Goal: Find specific page/section: Find specific page/section

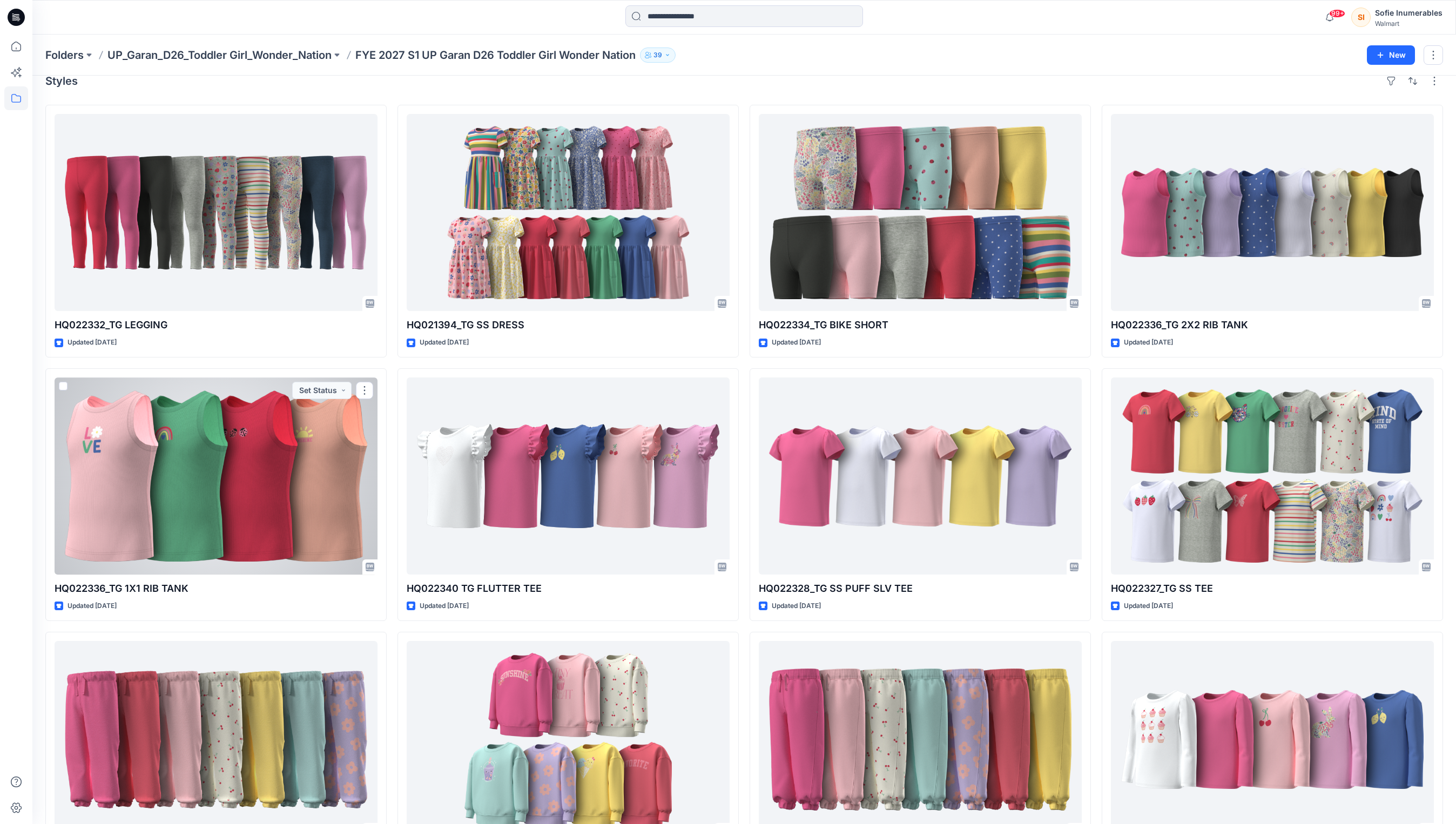
scroll to position [17, 0]
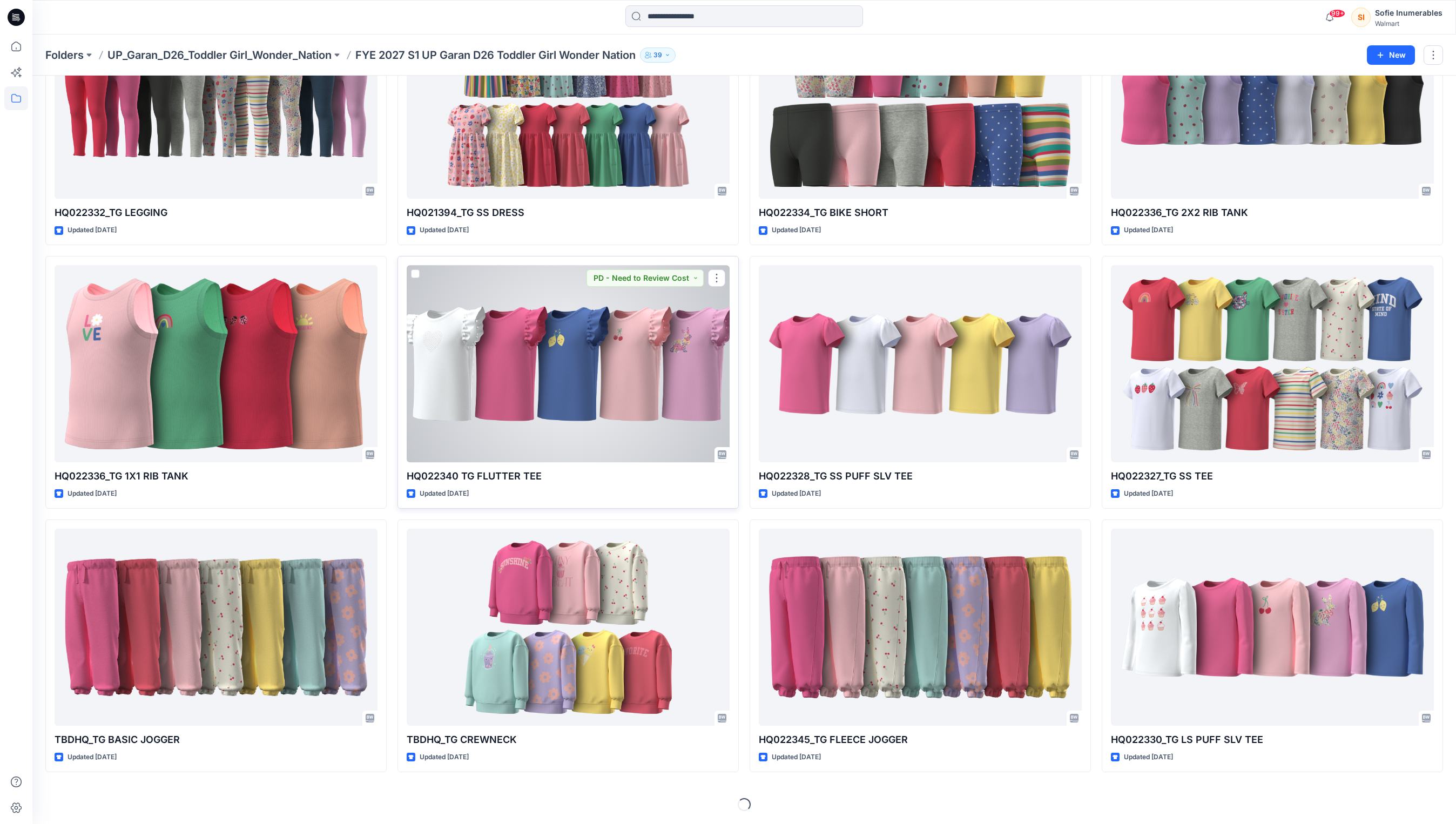
scroll to position [180, 0]
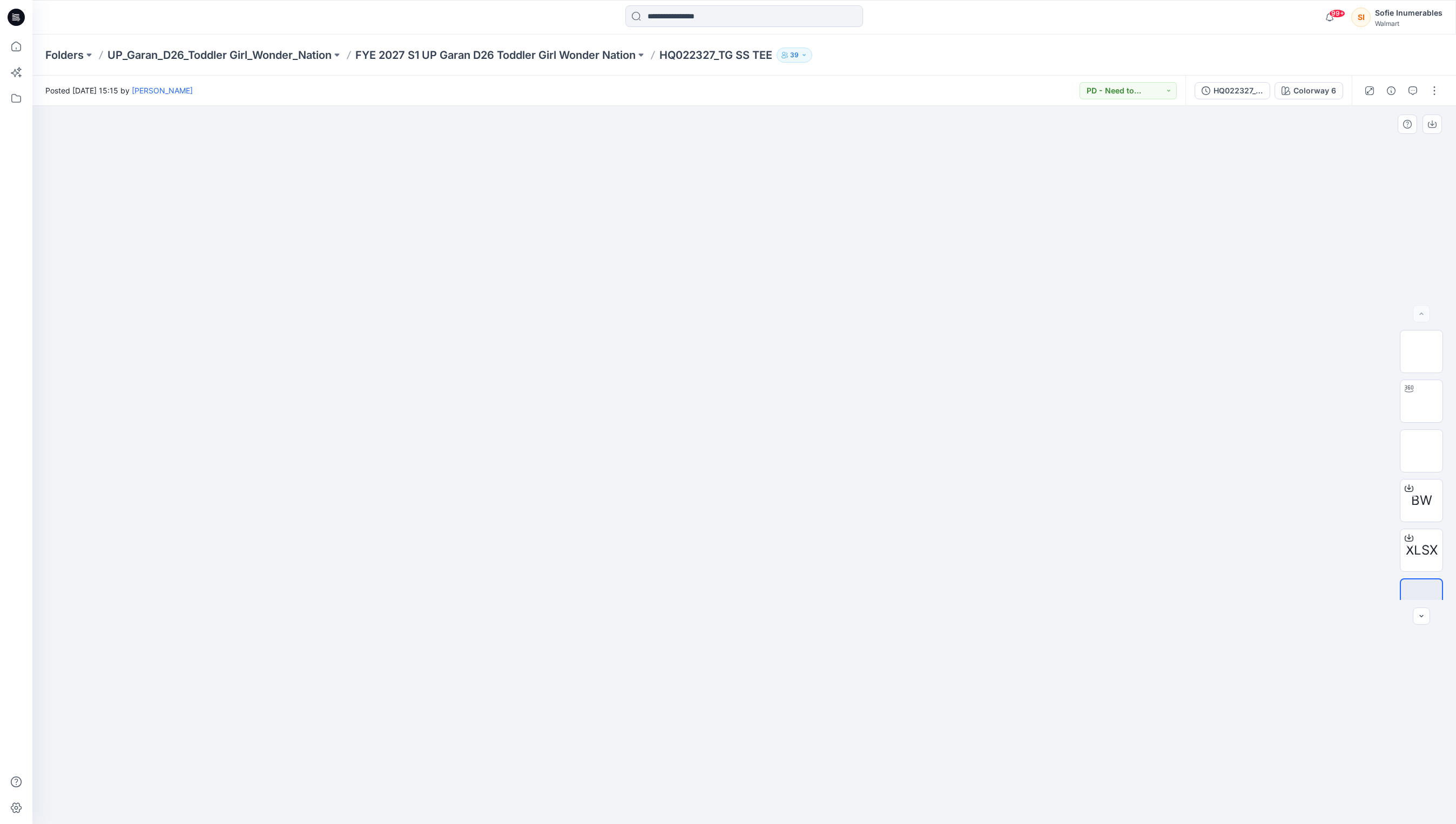
click at [1169, 258] on div at bounding box center [744, 465] width 1423 height 718
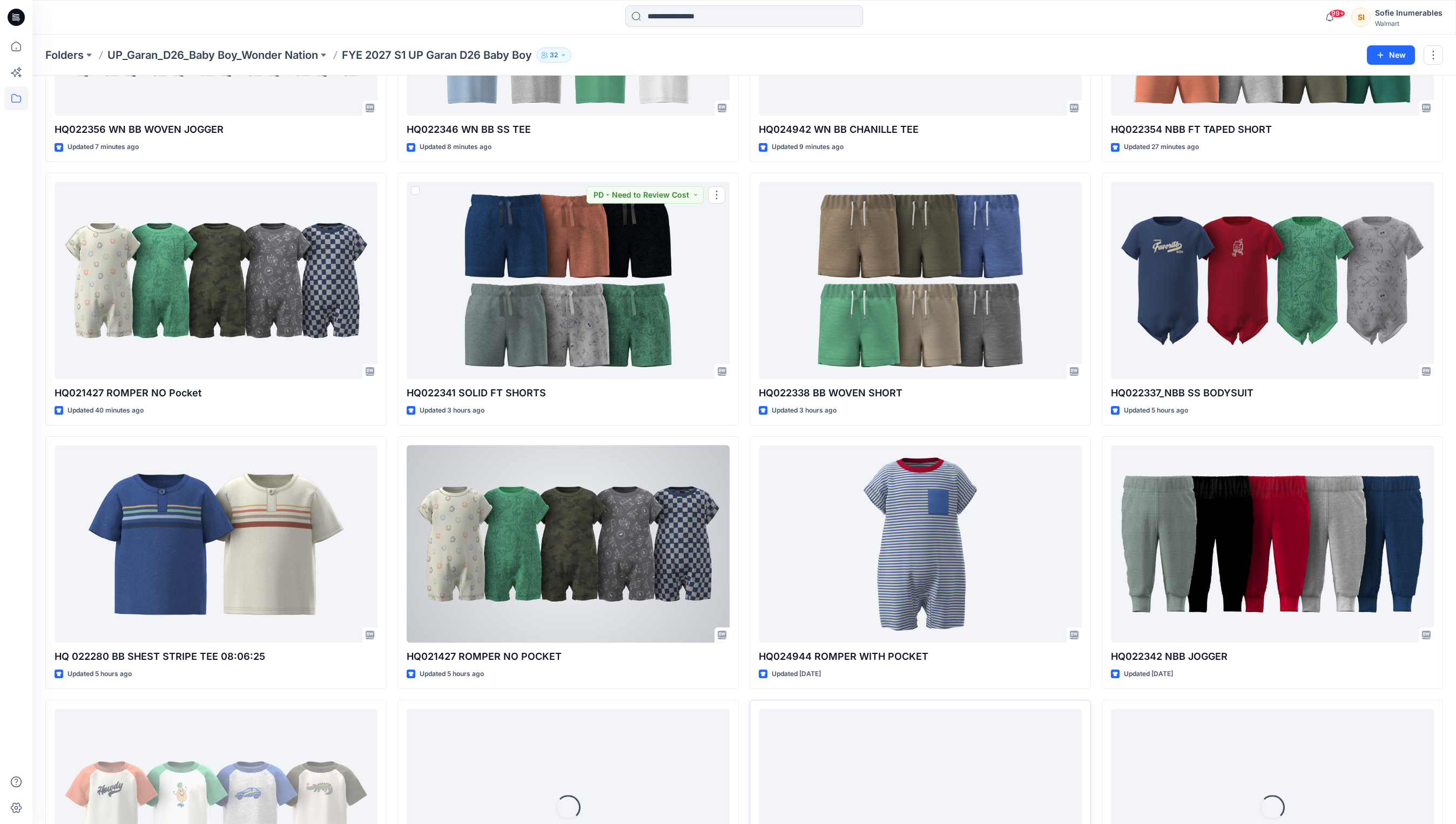
scroll to position [445, 0]
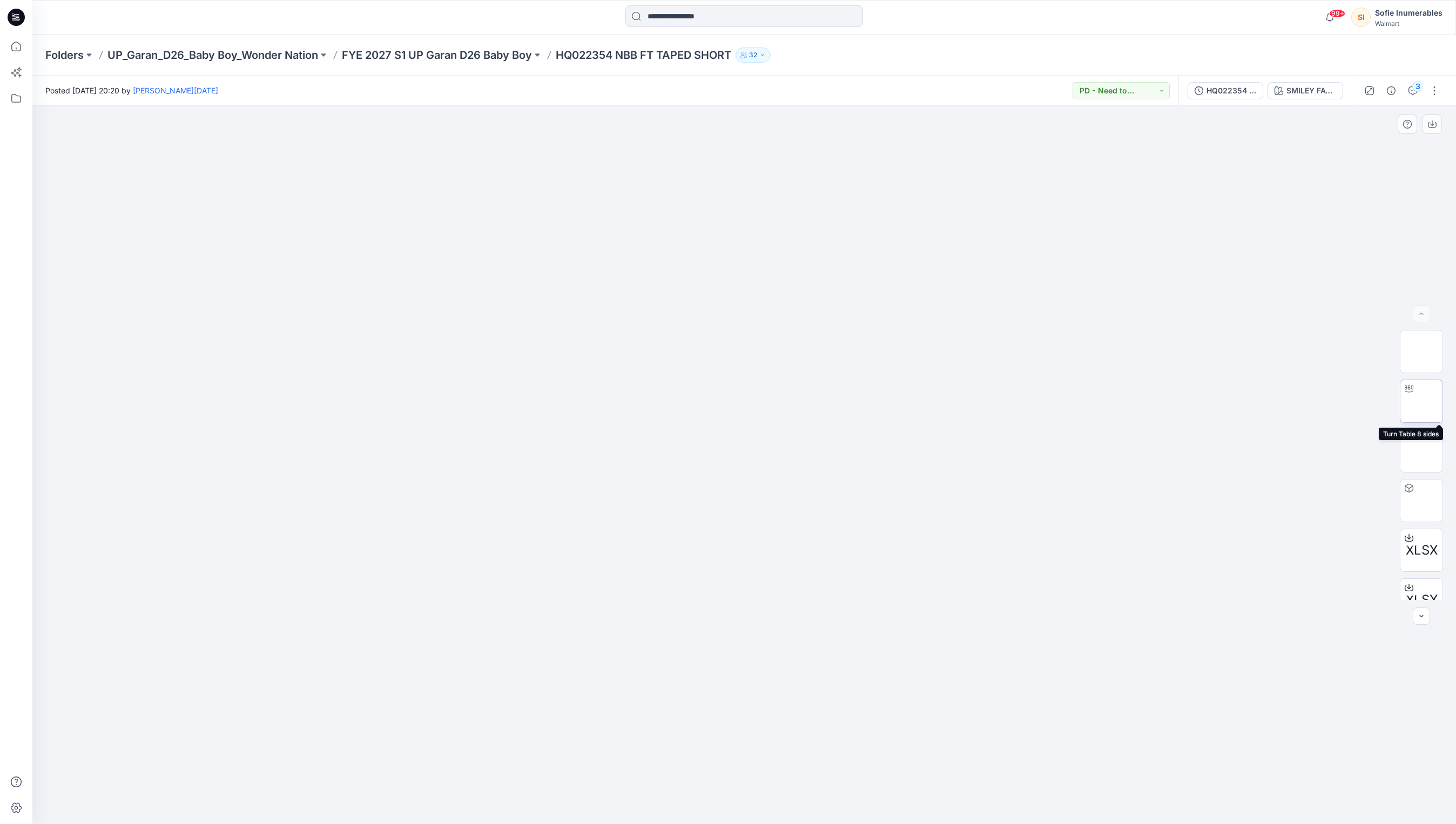
click at [1421, 401] on img at bounding box center [1421, 401] width 0 height 0
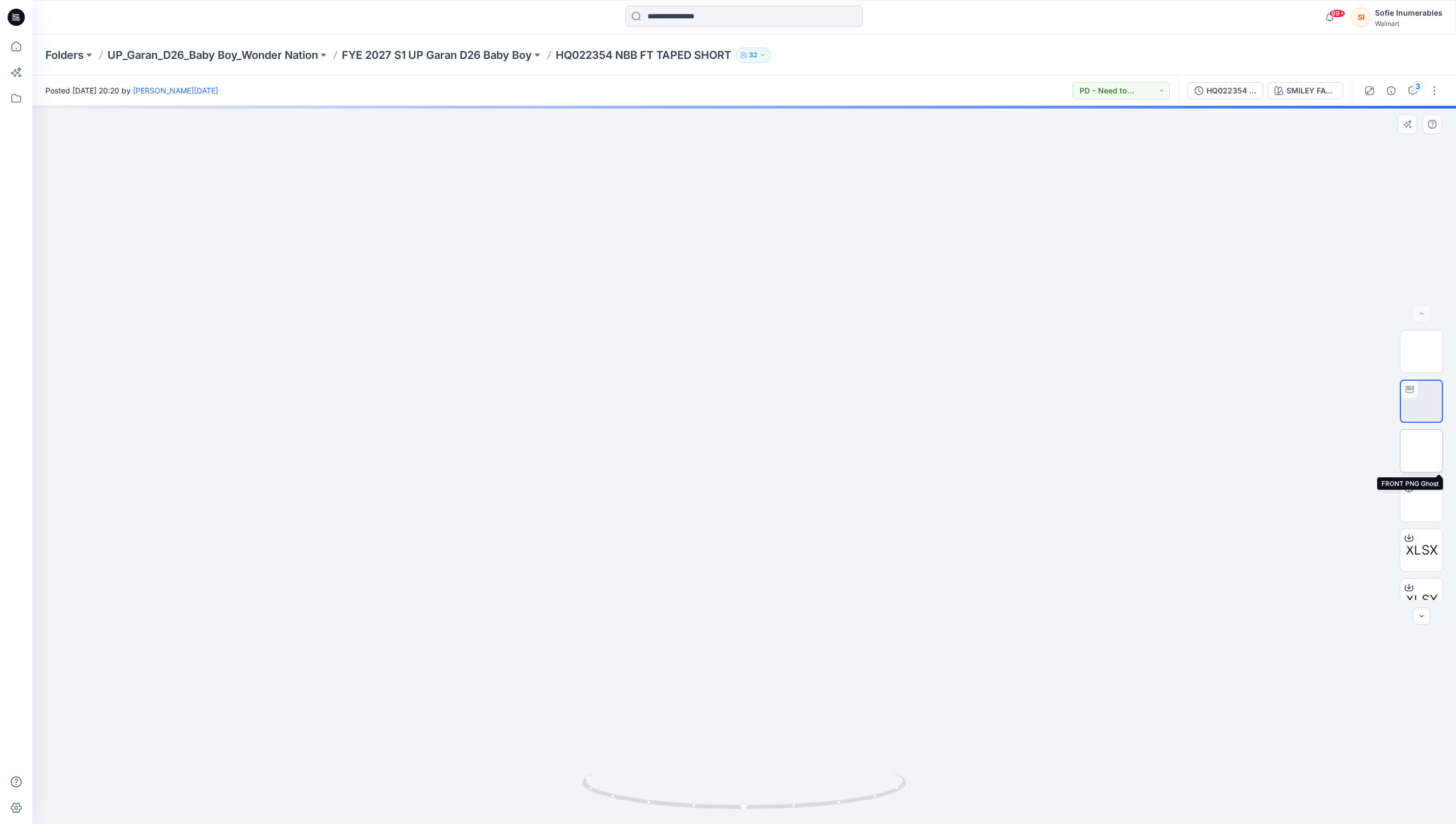
click at [1421, 451] on img at bounding box center [1421, 451] width 0 height 0
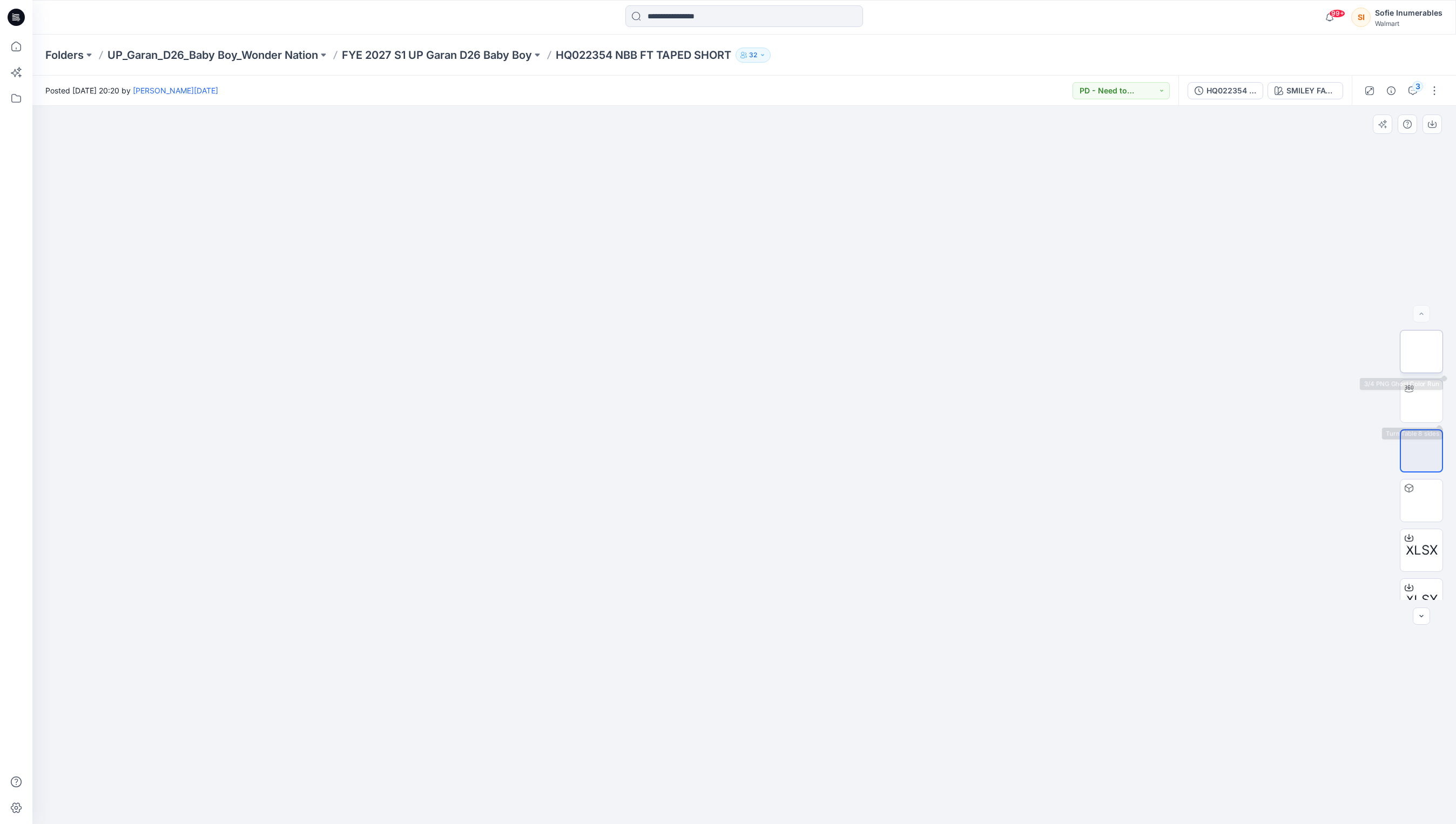
click at [1421, 352] on img at bounding box center [1421, 352] width 0 height 0
click at [1421, 401] on img at bounding box center [1421, 401] width 0 height 0
drag, startPoint x: 748, startPoint y: 811, endPoint x: 870, endPoint y: 702, distance: 163.6
click at [858, 800] on icon at bounding box center [745, 792] width 326 height 41
click at [1422, 315] on div at bounding box center [1421, 313] width 17 height 17
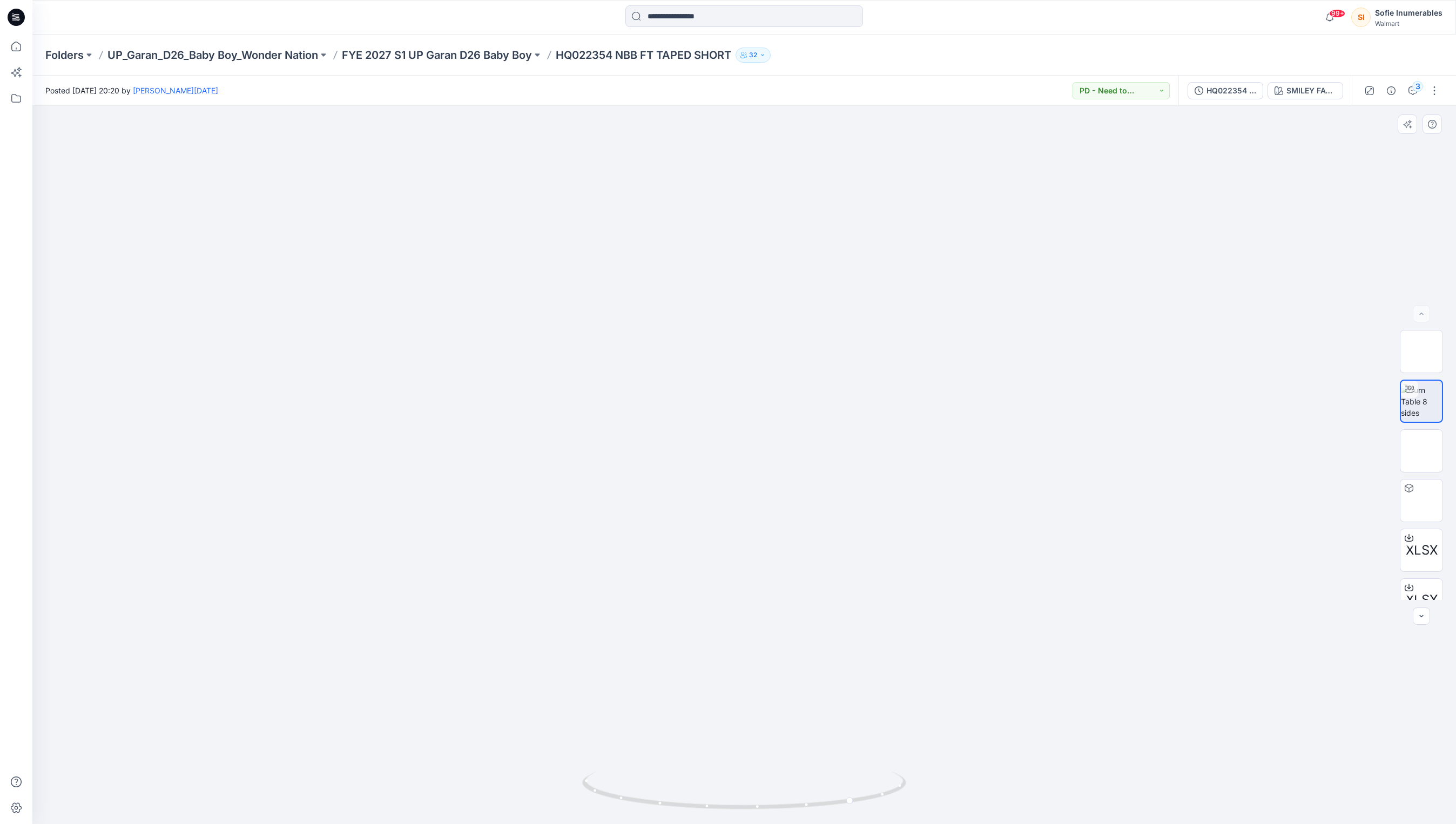
drag, startPoint x: 1423, startPoint y: 315, endPoint x: 1425, endPoint y: 319, distance: 4.5
click at [1423, 315] on div at bounding box center [1421, 313] width 17 height 17
click at [1426, 319] on div at bounding box center [1421, 313] width 17 height 17
drag, startPoint x: 1426, startPoint y: 319, endPoint x: 1425, endPoint y: 333, distance: 14.0
click at [1426, 319] on div at bounding box center [1421, 313] width 17 height 17
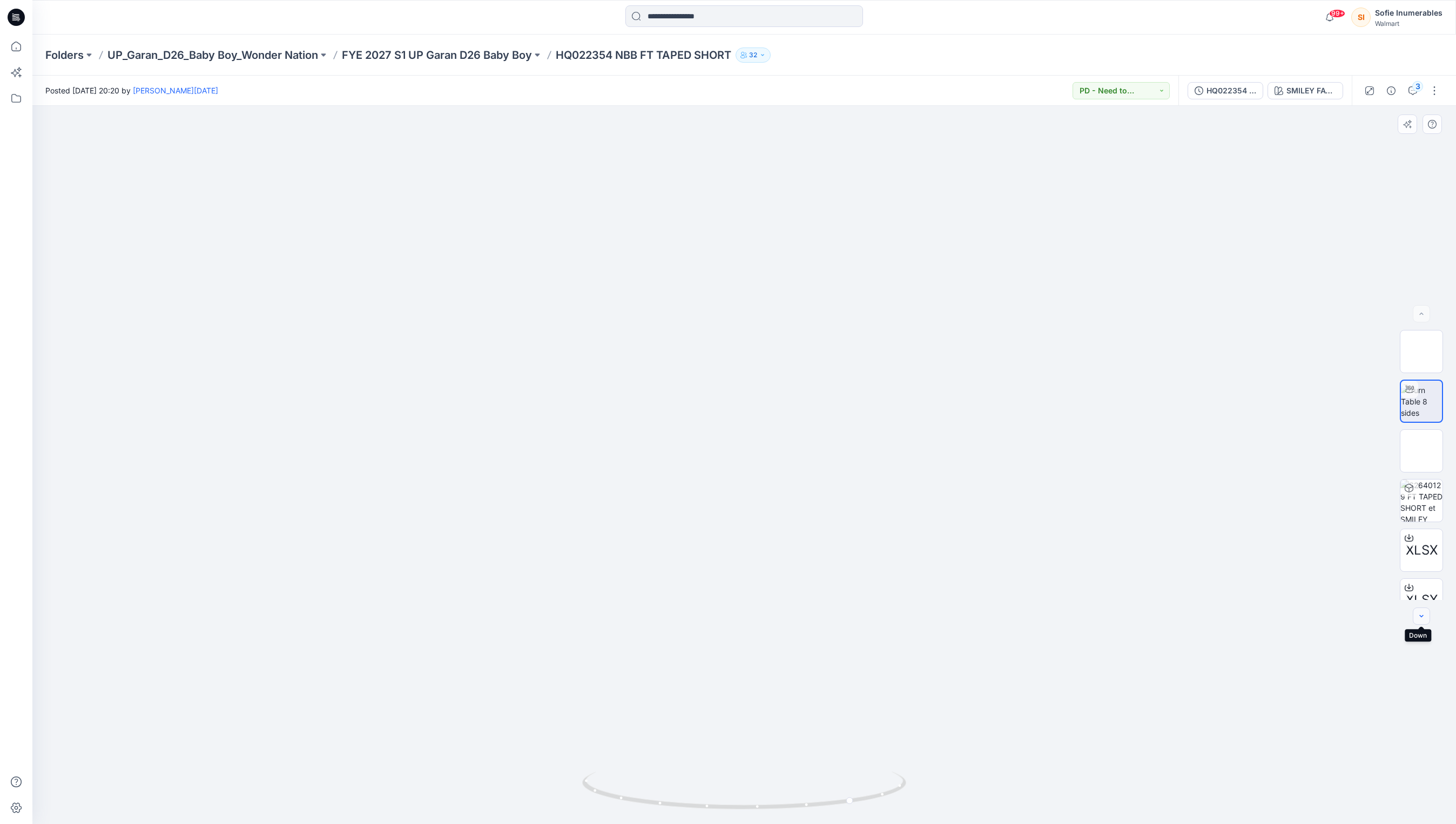
click at [1428, 615] on button "button" at bounding box center [1421, 616] width 17 height 17
click at [1425, 616] on icon "button" at bounding box center [1421, 616] width 8 height 8
click at [1427, 614] on button "button" at bounding box center [1421, 616] width 17 height 17
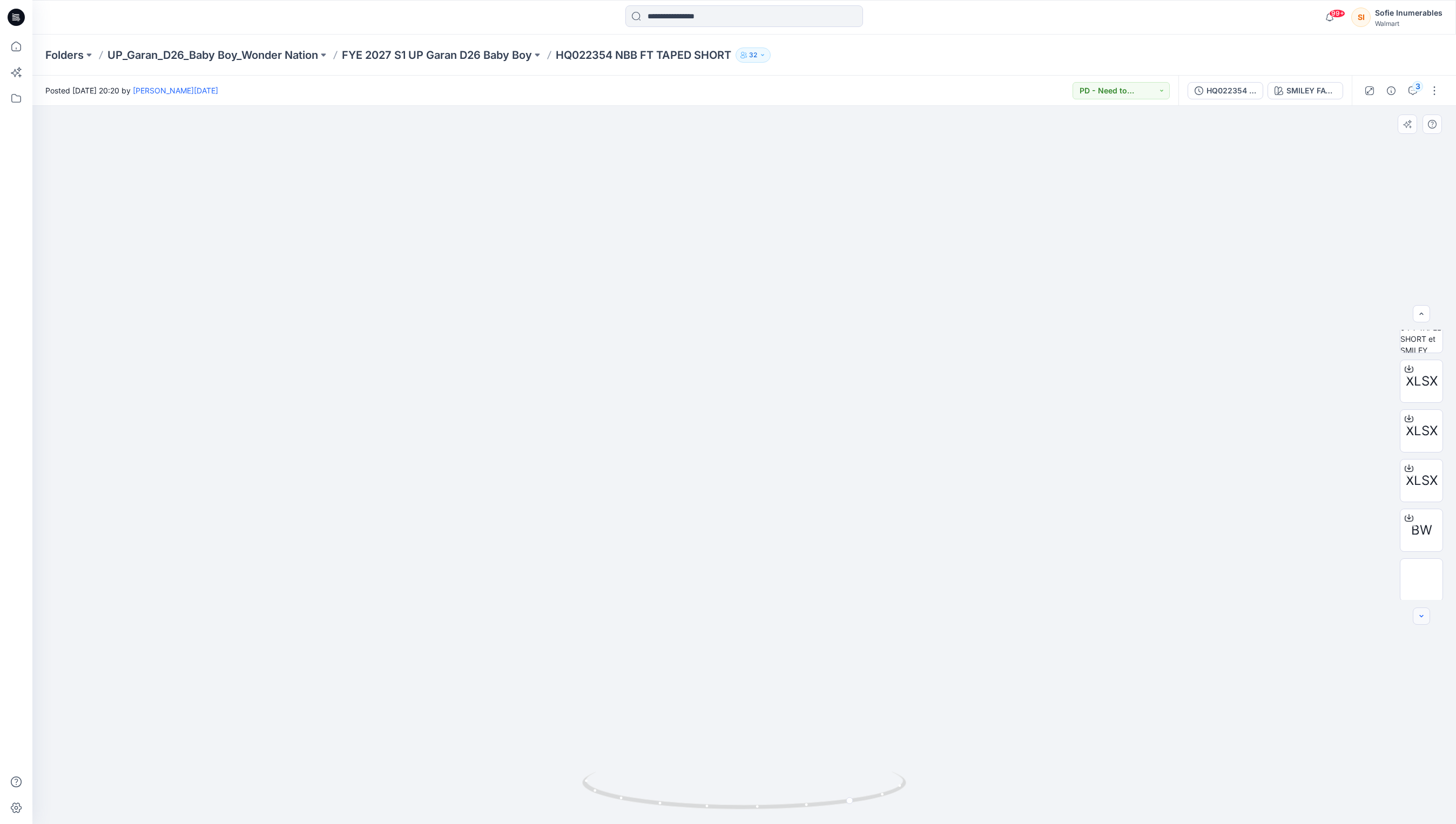
scroll to position [171, 0]
click at [1427, 614] on div at bounding box center [1421, 616] width 17 height 17
click at [1421, 578] on img at bounding box center [1421, 578] width 0 height 0
click at [1129, 265] on div at bounding box center [744, 465] width 1423 height 718
